Goal: Task Accomplishment & Management: Use online tool/utility

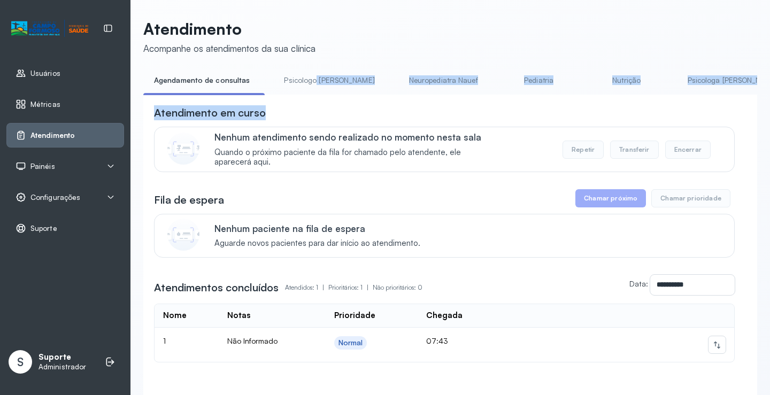
drag, startPoint x: 296, startPoint y: 98, endPoint x: 311, endPoint y: 96, distance: 15.1
click at [311, 96] on div "**********" at bounding box center [450, 251] width 614 height 359
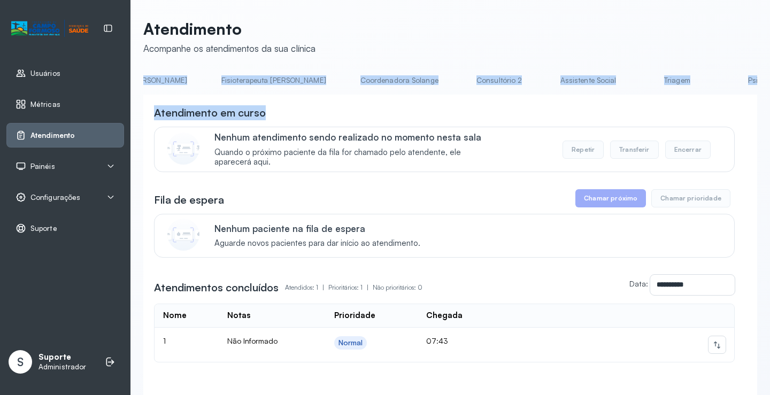
scroll to position [0, 615]
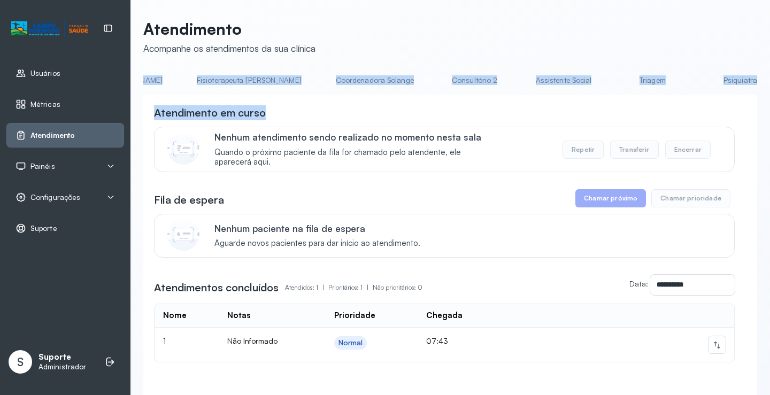
click at [615, 89] on li "Triagem" at bounding box center [654, 84] width 79 height 24
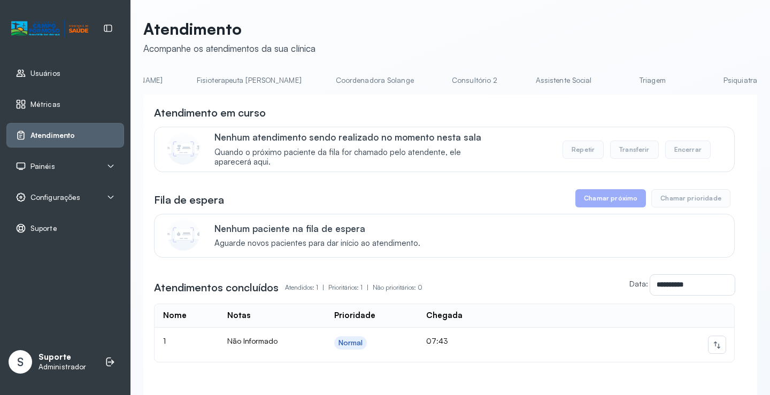
click at [615, 84] on link "Triagem" at bounding box center [652, 81] width 75 height 18
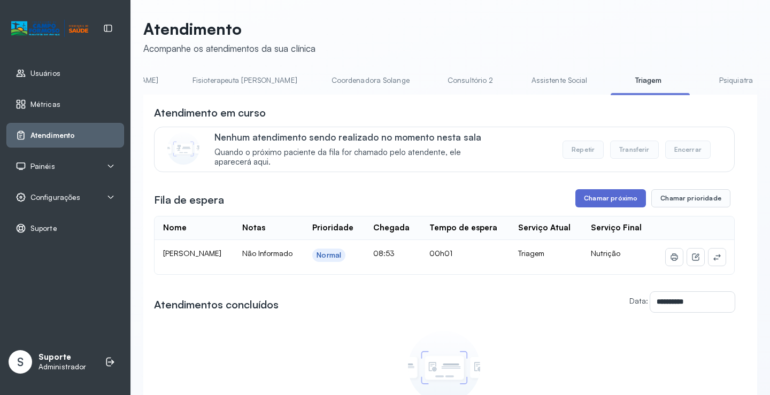
click at [603, 203] on button "Chamar próximo" at bounding box center [610, 198] width 71 height 18
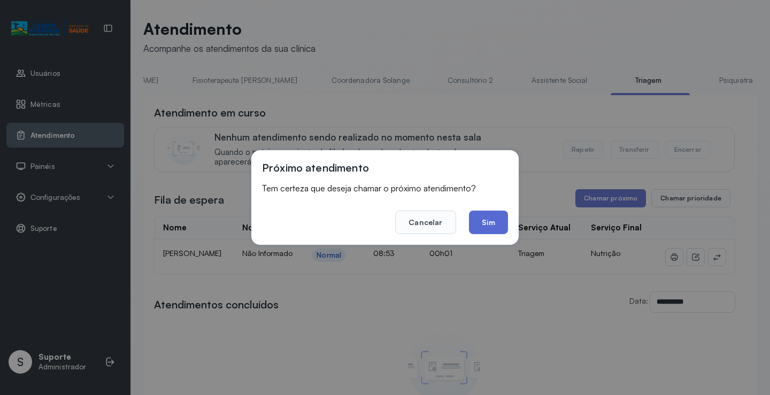
click at [491, 222] on button "Sim" at bounding box center [488, 223] width 39 height 24
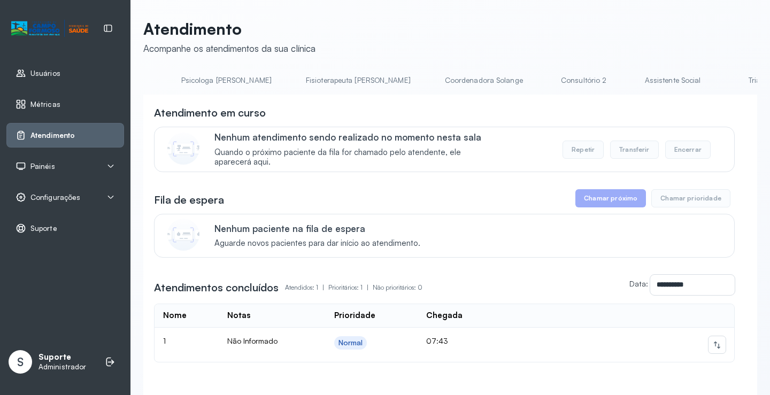
scroll to position [0, 556]
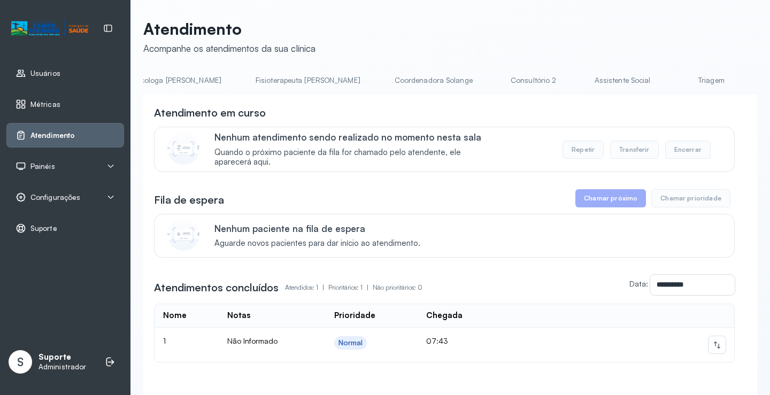
click at [673, 81] on link "Triagem" at bounding box center [710, 81] width 75 height 18
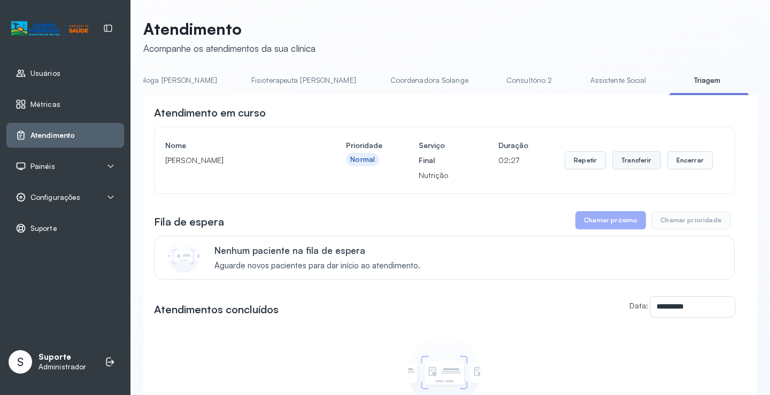
click at [639, 162] on button "Transferir" at bounding box center [636, 160] width 49 height 18
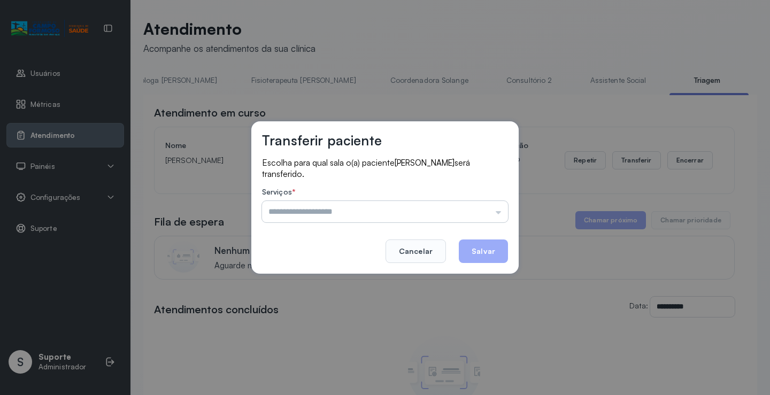
click at [499, 211] on input "text" at bounding box center [385, 211] width 246 height 21
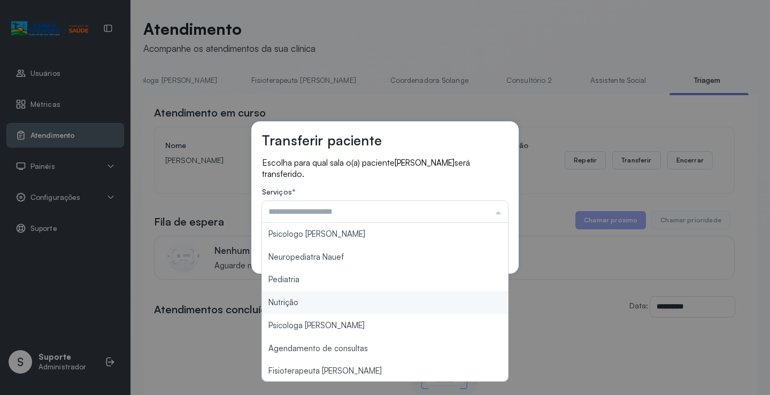
type input "********"
click at [314, 300] on div "Transferir paciente Escolha para qual sala o(a) paciente [PERSON_NAME] será tra…" at bounding box center [385, 197] width 770 height 395
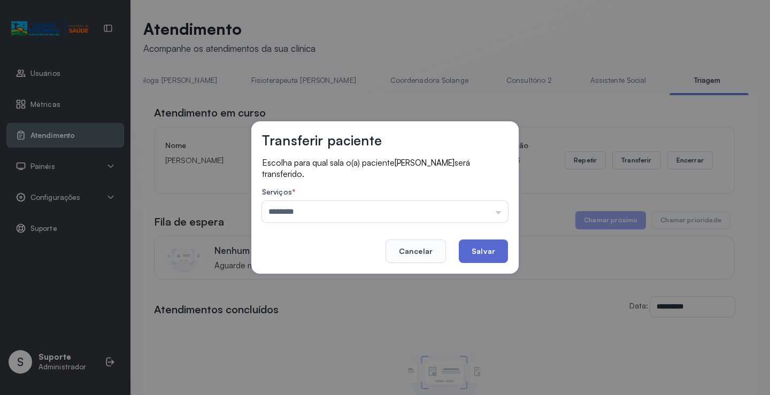
click at [482, 246] on button "Salvar" at bounding box center [483, 251] width 49 height 24
